Goal: Transaction & Acquisition: Purchase product/service

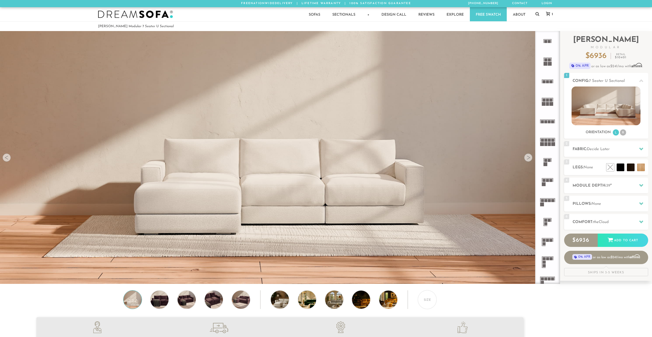
click at [528, 160] on div at bounding box center [528, 157] width 8 height 8
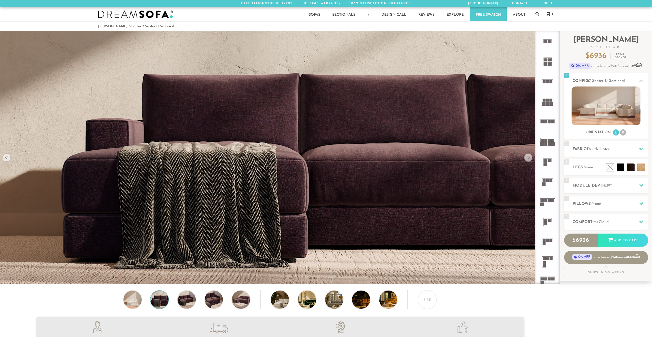
click at [528, 160] on div at bounding box center [528, 157] width 8 height 8
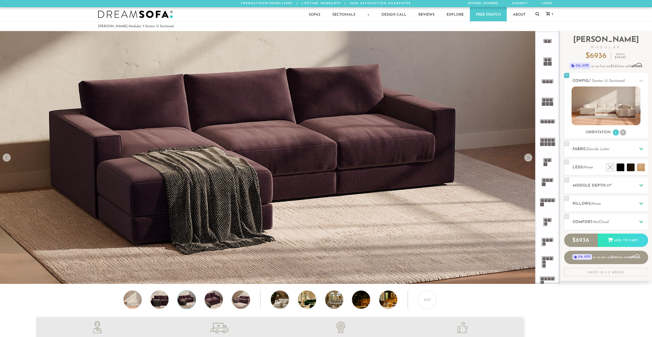
click at [528, 160] on div at bounding box center [528, 157] width 8 height 8
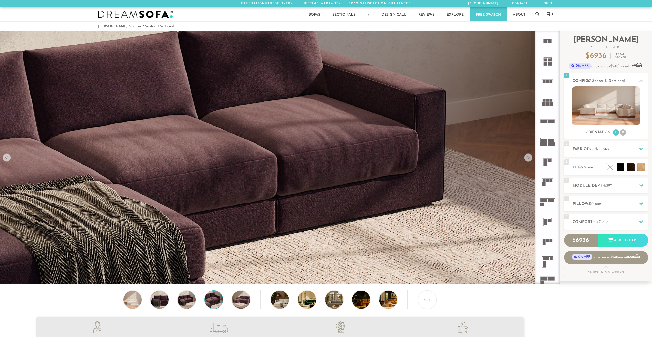
click at [528, 160] on div at bounding box center [528, 157] width 8 height 8
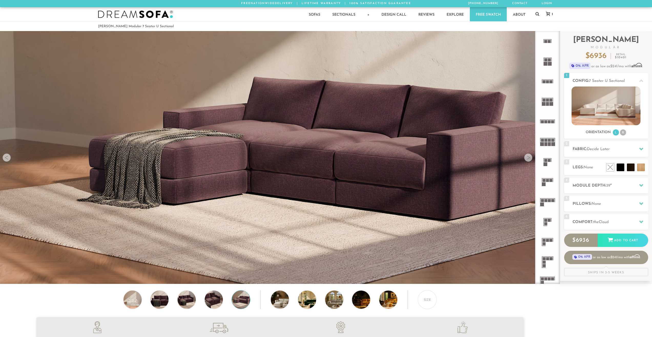
click at [528, 160] on div at bounding box center [528, 157] width 8 height 8
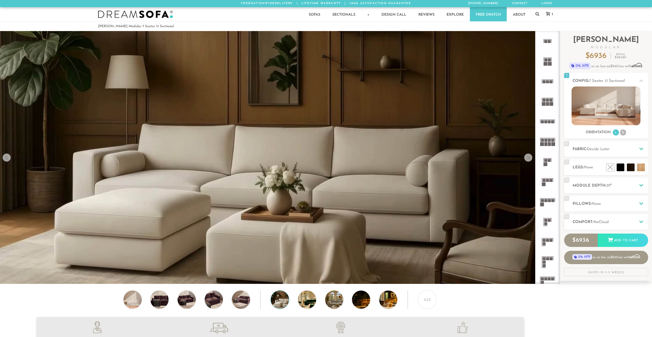
click at [528, 160] on div at bounding box center [528, 157] width 8 height 8
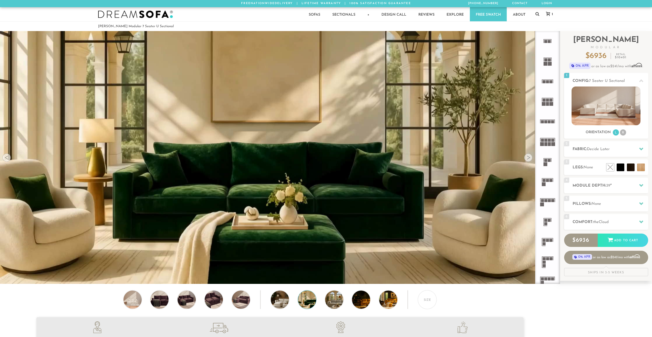
click at [528, 160] on div at bounding box center [528, 157] width 8 height 8
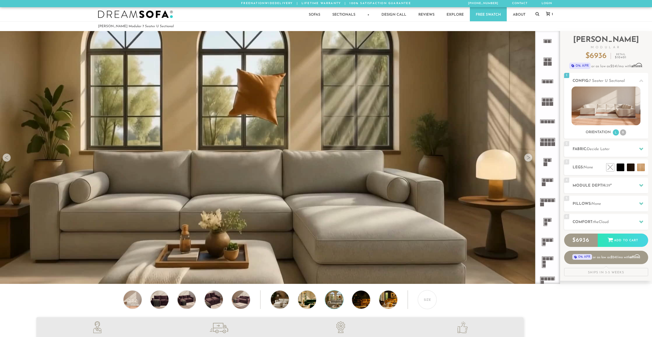
click at [528, 160] on div at bounding box center [528, 157] width 8 height 8
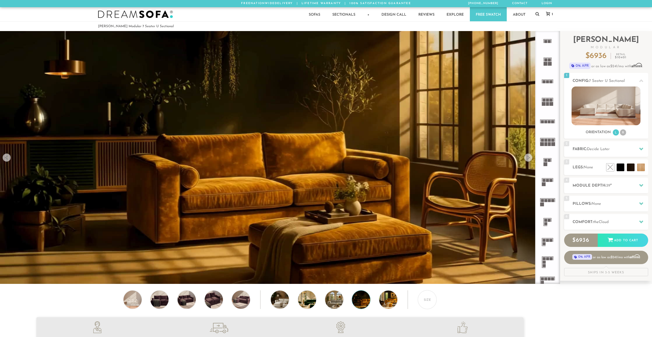
click at [528, 160] on div at bounding box center [528, 157] width 8 height 8
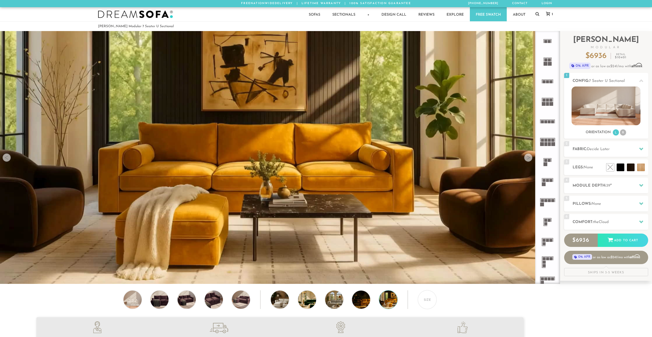
click at [528, 160] on div at bounding box center [528, 157] width 8 height 8
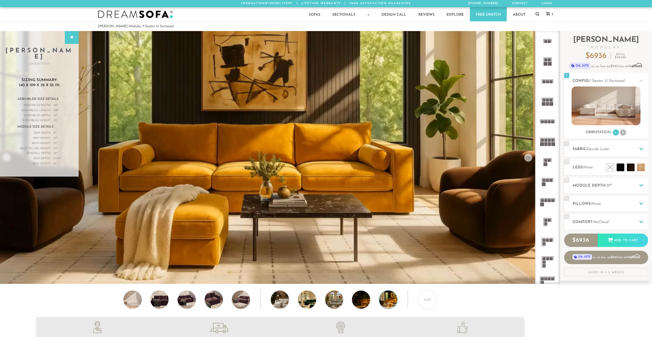
click at [528, 160] on div at bounding box center [528, 157] width 8 height 8
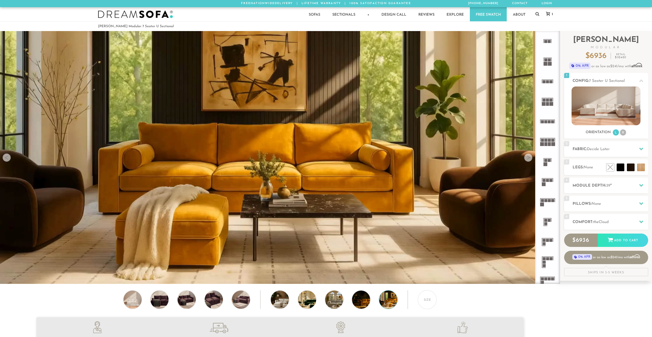
click at [5, 157] on div at bounding box center [7, 157] width 8 height 8
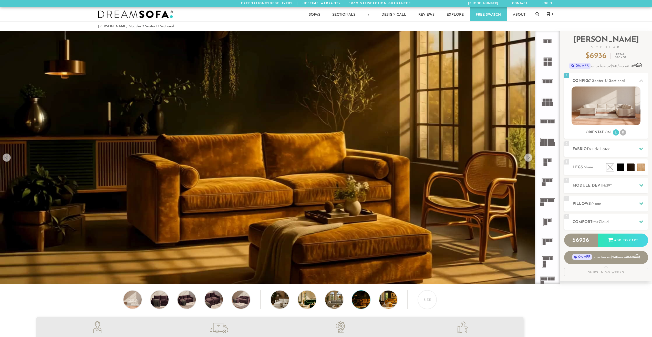
click at [5, 157] on div at bounding box center [7, 157] width 8 height 8
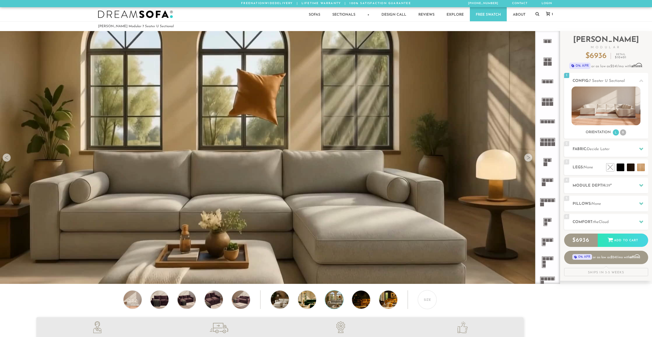
click at [5, 157] on div at bounding box center [7, 157] width 8 height 8
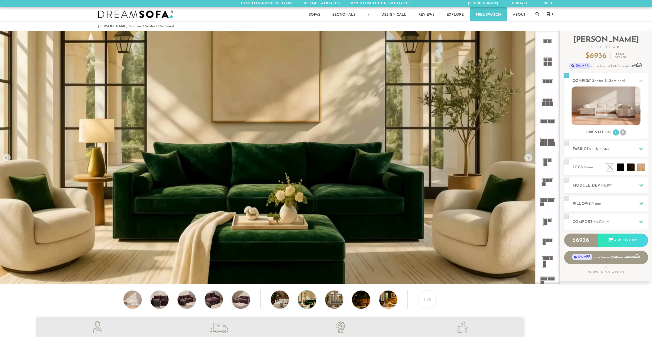
click at [5, 157] on div at bounding box center [7, 157] width 8 height 8
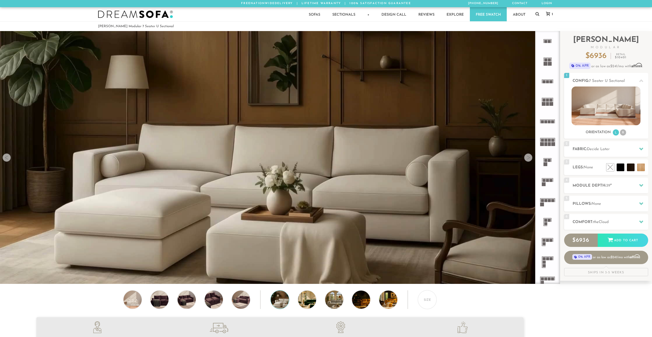
click at [5, 157] on div at bounding box center [7, 157] width 8 height 8
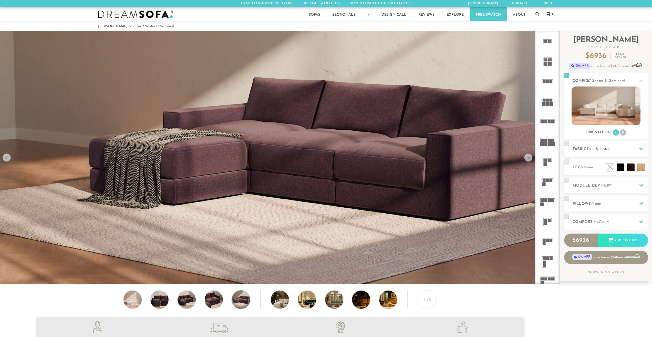
click at [5, 157] on div at bounding box center [7, 157] width 8 height 8
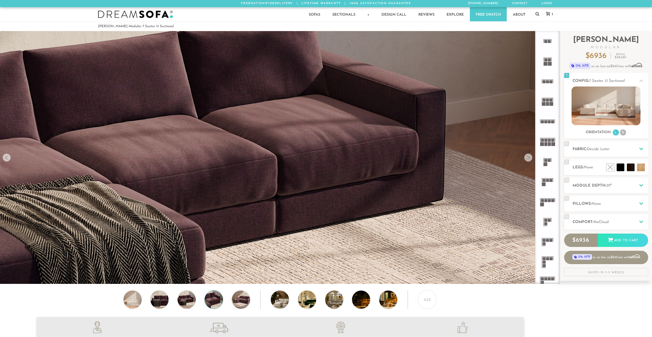
click at [5, 157] on div at bounding box center [7, 157] width 8 height 8
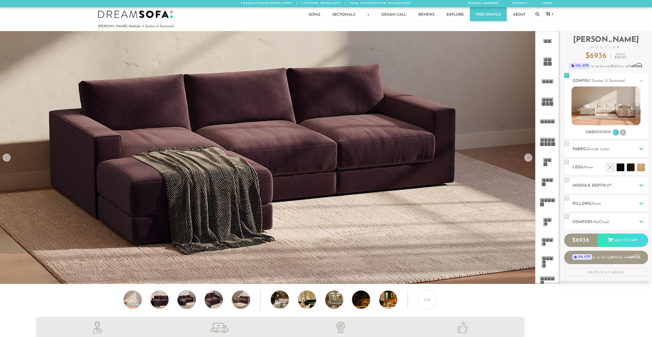
click at [5, 157] on div at bounding box center [7, 157] width 8 height 8
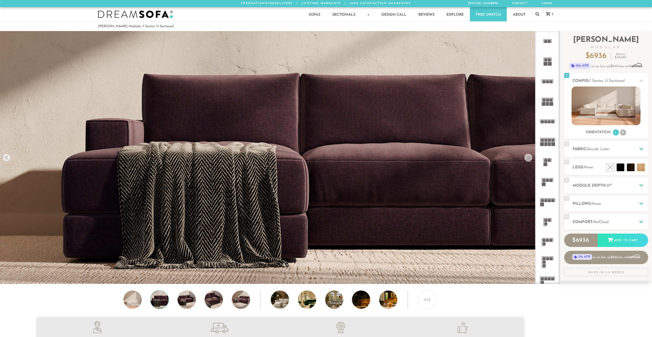
click at [5, 157] on div at bounding box center [7, 157] width 8 height 8
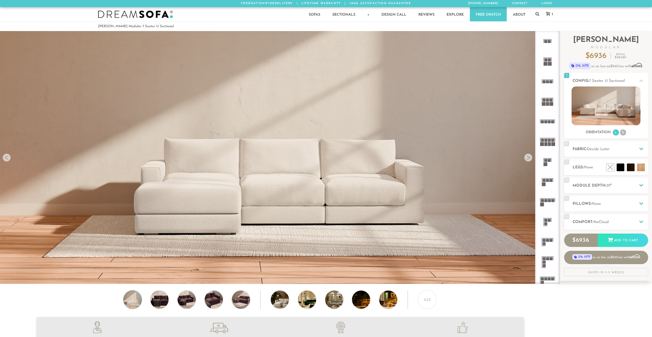
click at [5, 157] on div at bounding box center [7, 157] width 8 height 8
click at [642, 202] on icon at bounding box center [641, 203] width 4 height 4
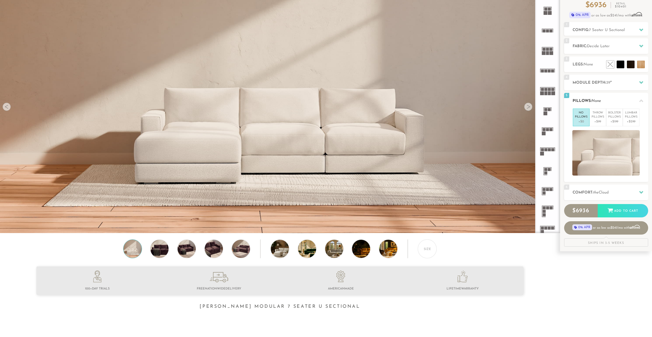
scroll to position [51, 0]
click at [594, 120] on p "+$99" at bounding box center [598, 121] width 13 height 5
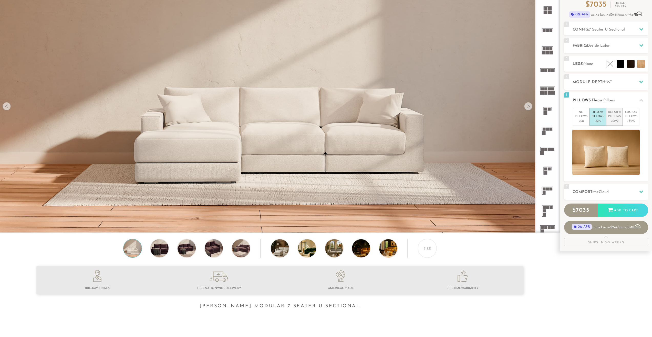
click at [615, 117] on p "Bolster Pillows" at bounding box center [614, 114] width 13 height 8
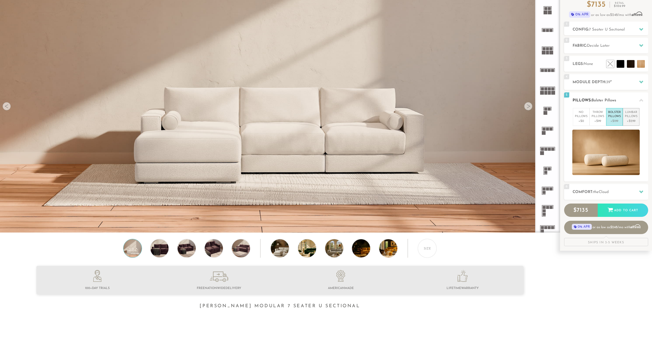
click at [630, 118] on p "Lumbar Pillows" at bounding box center [631, 114] width 13 height 8
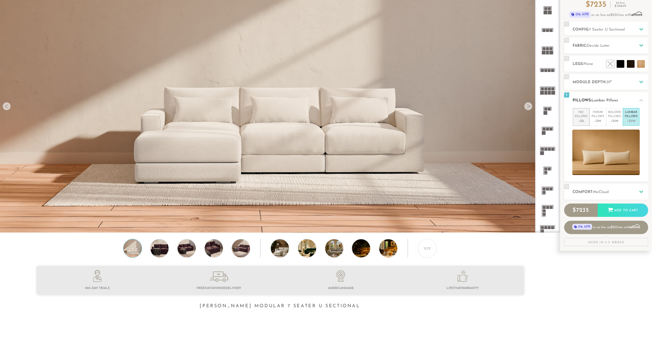
click at [582, 119] on p "+$0" at bounding box center [581, 121] width 13 height 5
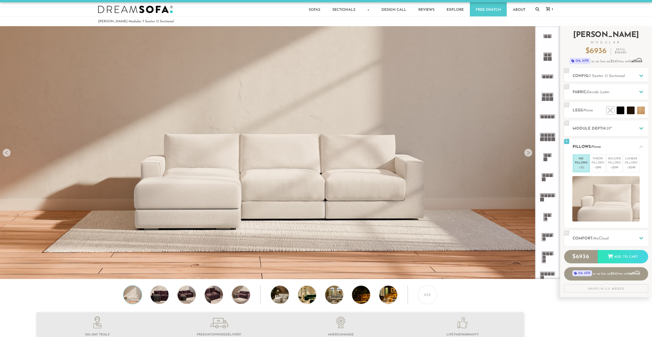
scroll to position [0, 0]
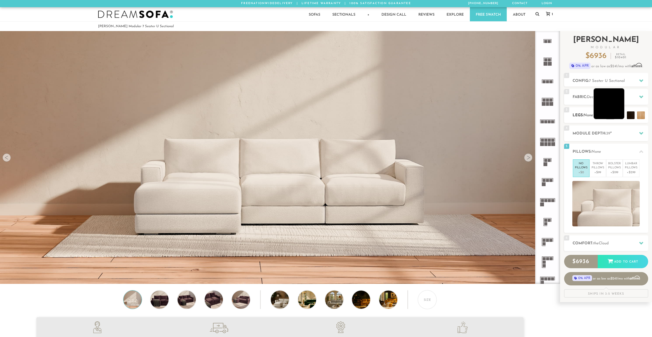
click at [622, 116] on li at bounding box center [609, 103] width 31 height 31
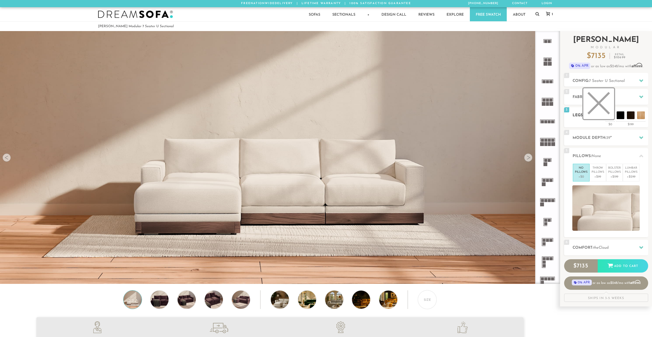
click at [610, 117] on li at bounding box center [599, 103] width 31 height 31
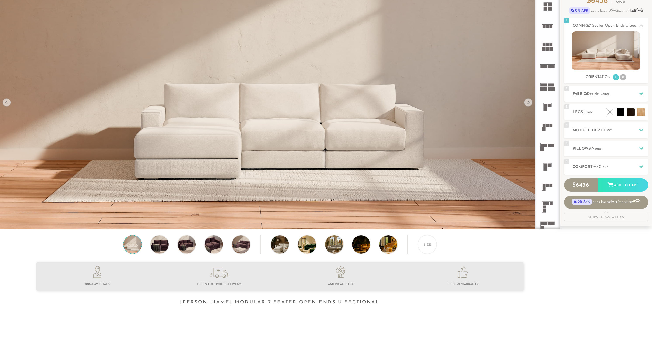
scroll to position [62, 0]
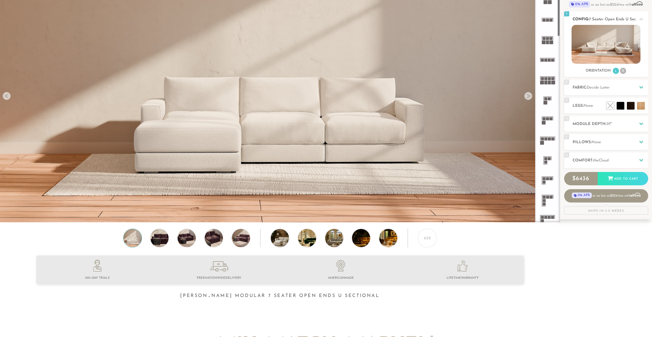
click at [596, 52] on img at bounding box center [606, 44] width 69 height 39
click at [586, 43] on img at bounding box center [606, 44] width 69 height 39
click at [640, 19] on icon at bounding box center [641, 19] width 4 height 3
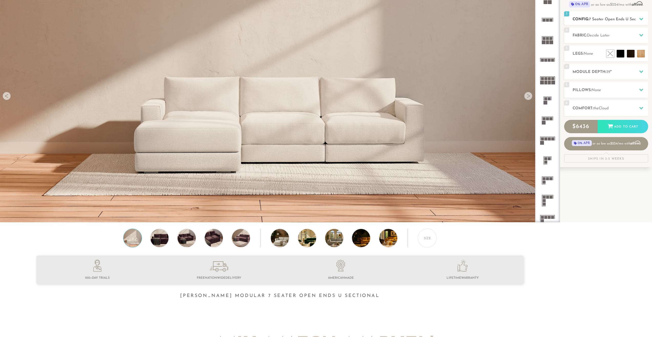
click at [640, 19] on icon at bounding box center [641, 19] width 4 height 3
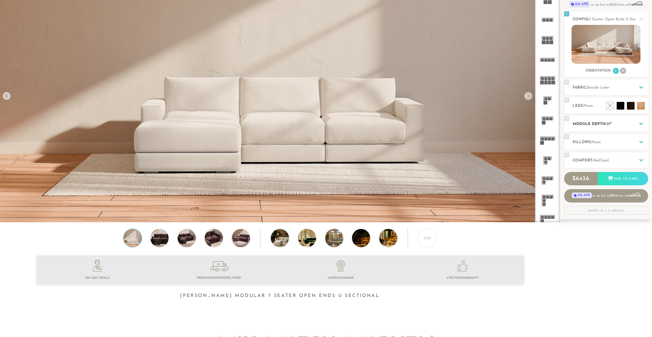
click at [643, 123] on icon at bounding box center [641, 123] width 4 height 3
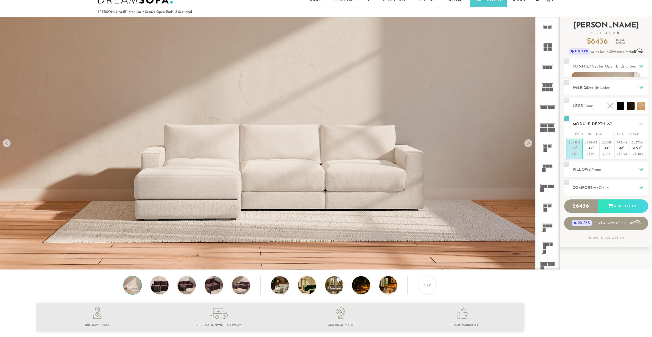
scroll to position [10, 0]
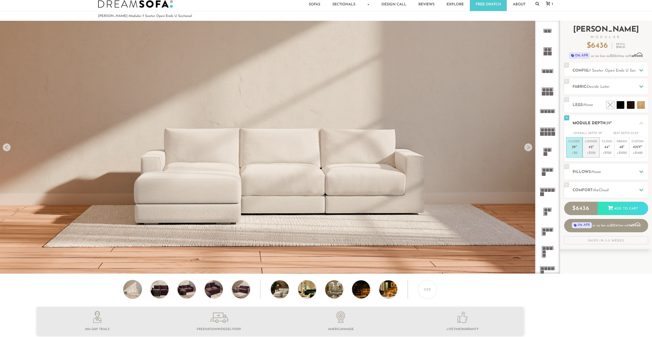
click at [594, 148] on p "Lounge 42 "" at bounding box center [591, 144] width 12 height 11
click at [531, 147] on div at bounding box center [528, 147] width 8 height 8
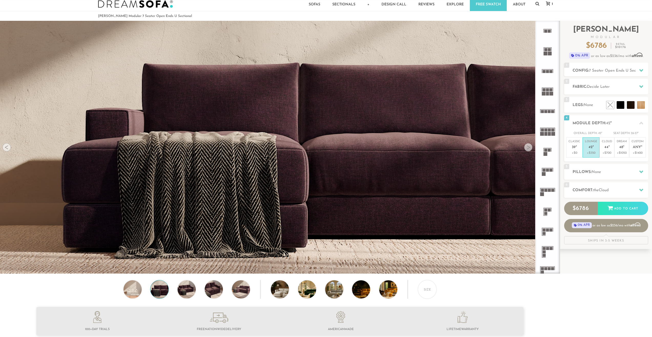
click at [531, 147] on div at bounding box center [528, 147] width 8 height 8
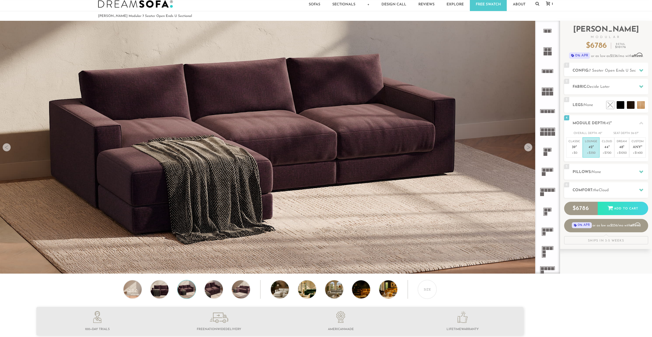
click at [531, 147] on div at bounding box center [528, 147] width 8 height 8
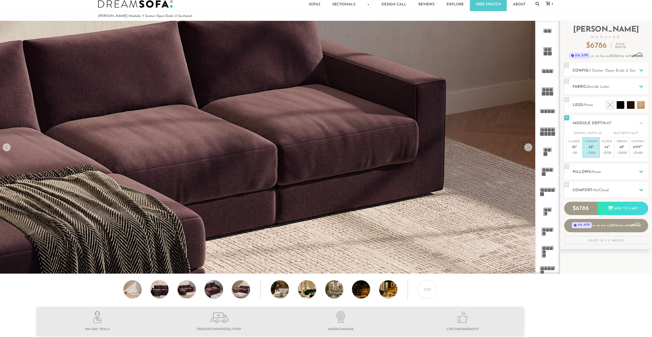
click at [531, 147] on div at bounding box center [528, 147] width 8 height 8
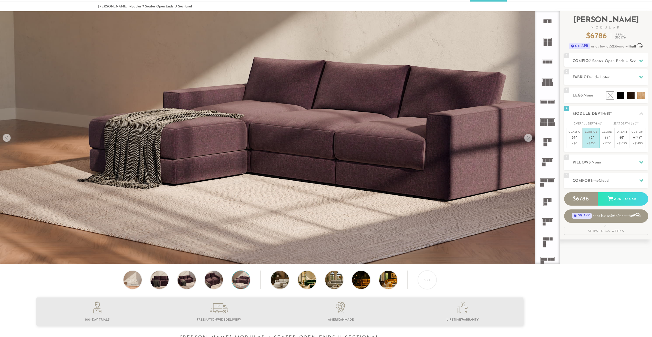
scroll to position [0, 0]
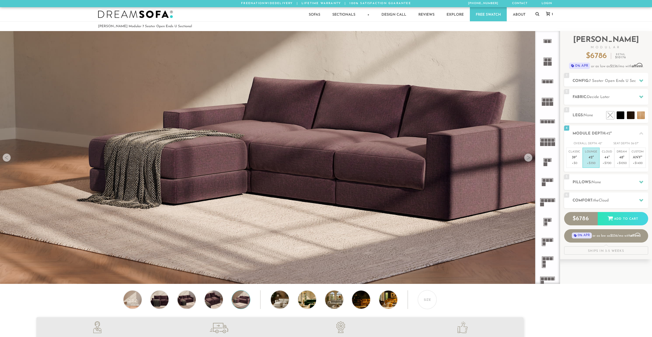
click at [548, 14] on icon at bounding box center [548, 14] width 4 height 4
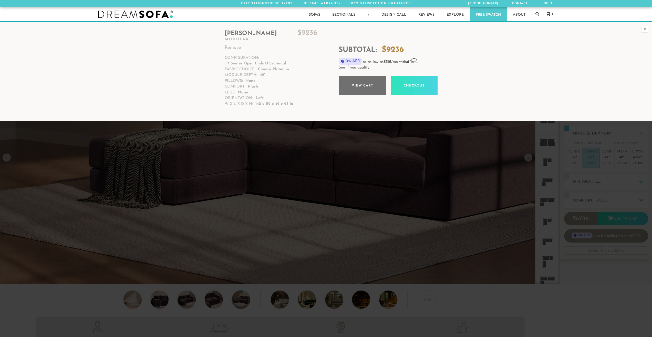
click at [355, 90] on link "View cart" at bounding box center [363, 85] width 48 height 19
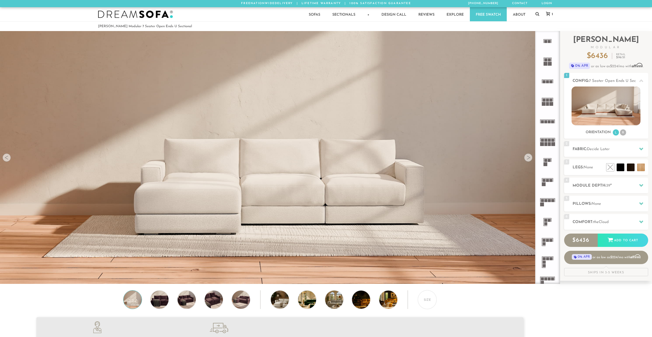
scroll to position [6541, 648]
click at [614, 101] on img at bounding box center [606, 105] width 69 height 39
click at [627, 105] on img at bounding box center [606, 105] width 69 height 39
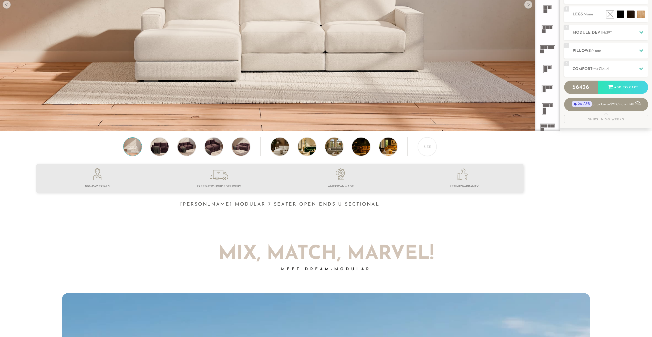
scroll to position [154, 0]
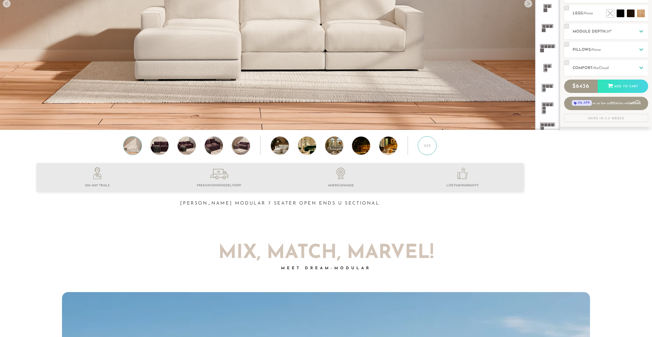
click at [433, 149] on div "Size" at bounding box center [427, 145] width 19 height 19
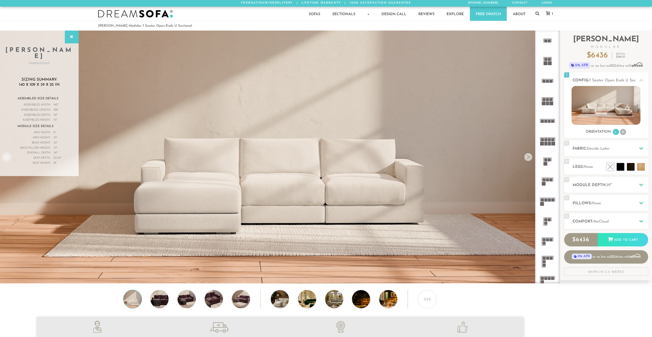
scroll to position [0, 0]
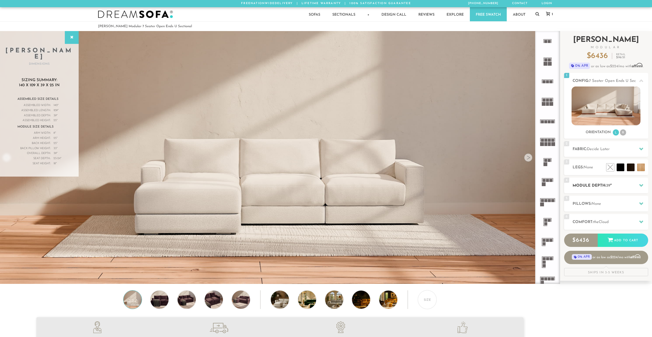
click at [608, 188] on h2 "Module Depth: 39 "" at bounding box center [611, 185] width 76 height 6
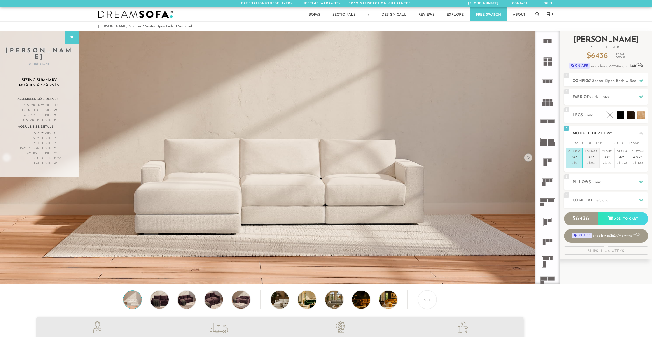
click at [592, 160] on p "Lounge 42 "" at bounding box center [591, 155] width 12 height 11
click at [614, 82] on span "7 Seater Open Ends U Sectional" at bounding box center [617, 81] width 57 height 4
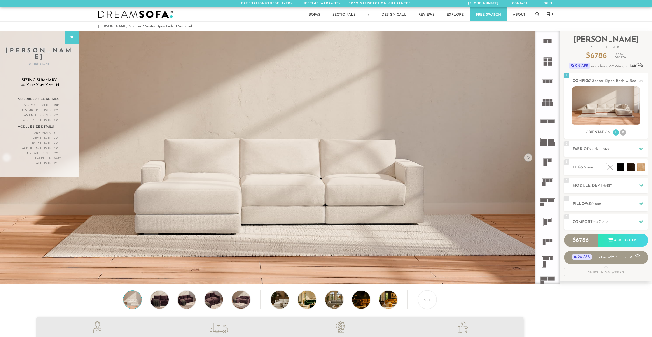
click at [529, 160] on div at bounding box center [528, 157] width 8 height 8
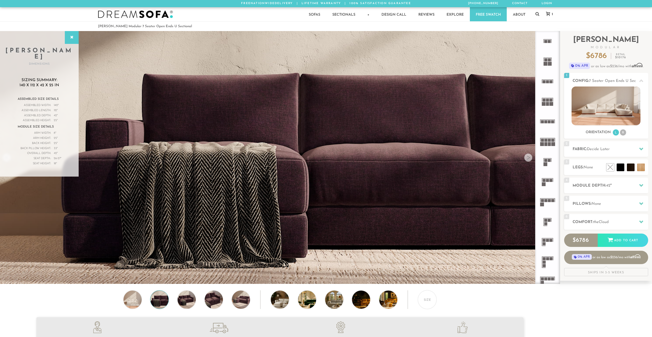
click at [529, 160] on div at bounding box center [528, 157] width 8 height 8
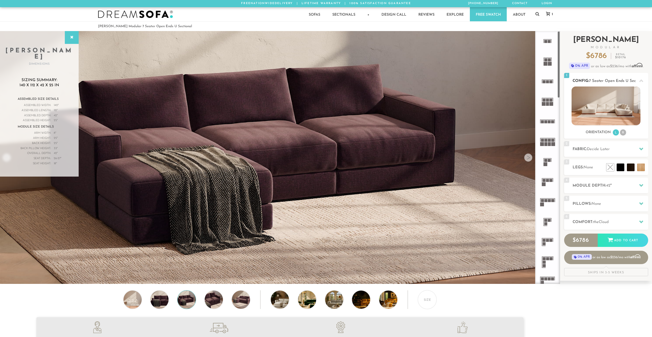
click at [592, 115] on img at bounding box center [606, 105] width 69 height 39
click at [610, 100] on img at bounding box center [606, 105] width 69 height 39
click at [594, 151] on span "Decide Later" at bounding box center [598, 149] width 23 height 4
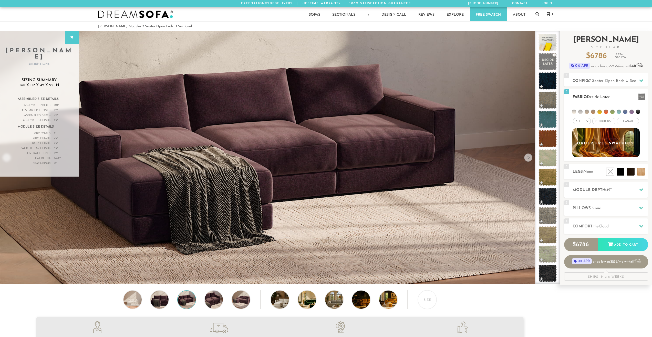
click at [579, 112] on li at bounding box center [580, 111] width 4 height 4
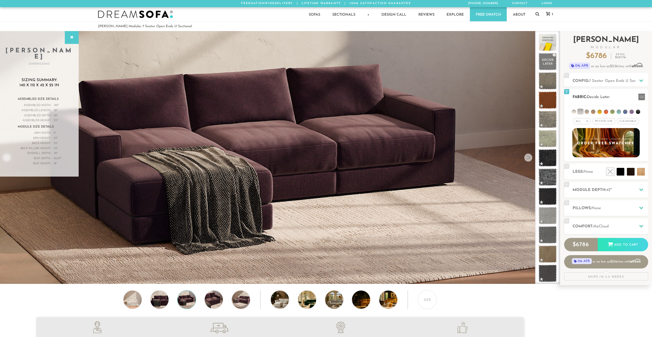
click at [585, 121] on div "All >" at bounding box center [582, 121] width 18 height 6
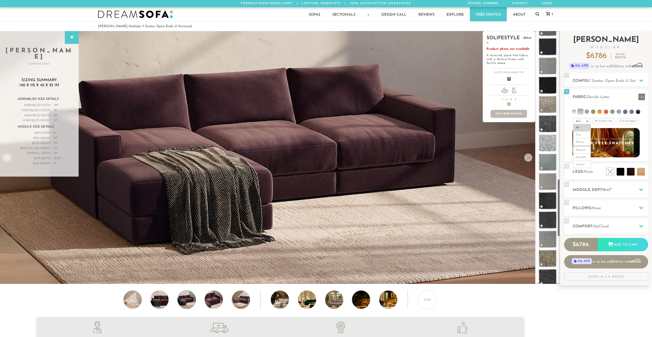
scroll to position [679, 0]
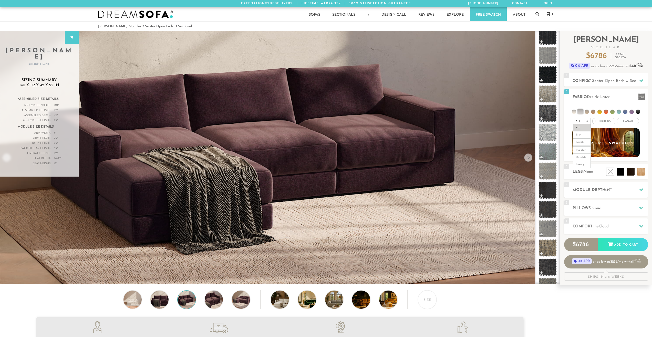
click at [550, 13] on icon at bounding box center [548, 14] width 4 height 4
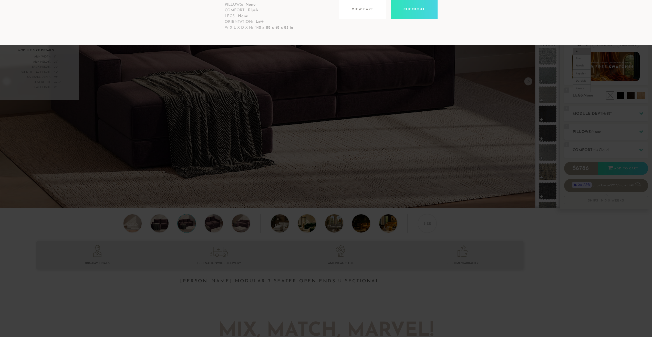
scroll to position [0, 0]
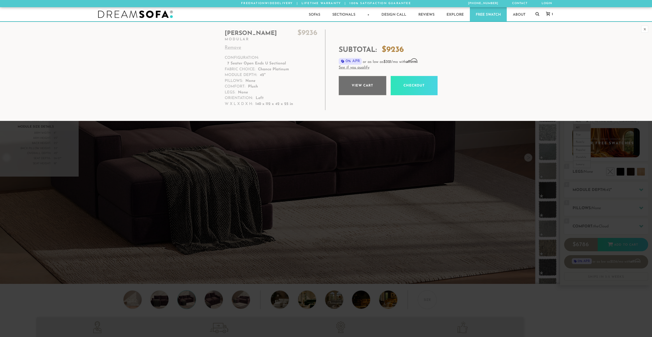
click at [358, 83] on link "View cart" at bounding box center [363, 85] width 48 height 19
